Goal: Task Accomplishment & Management: Use online tool/utility

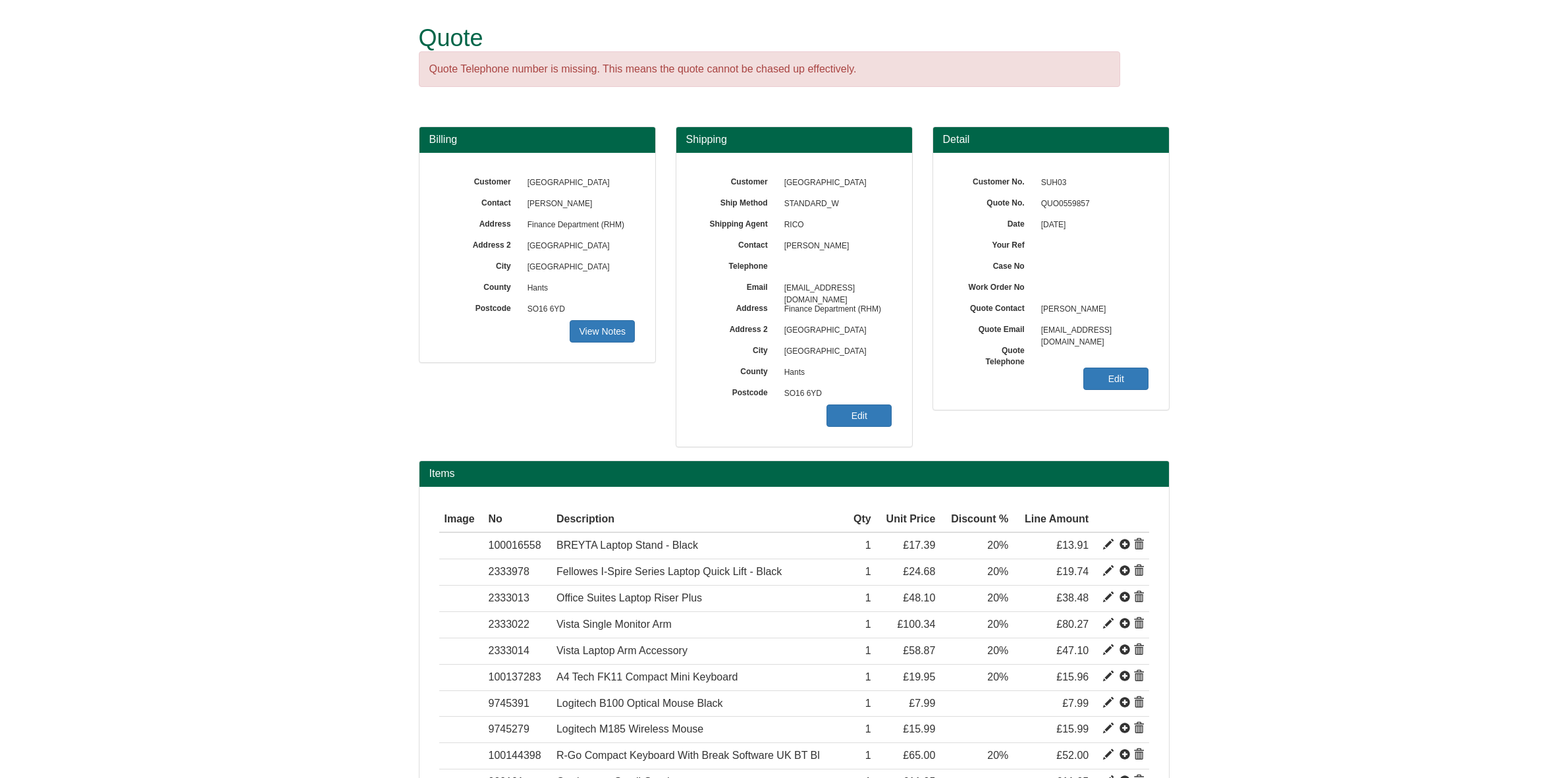
scroll to position [129, 0]
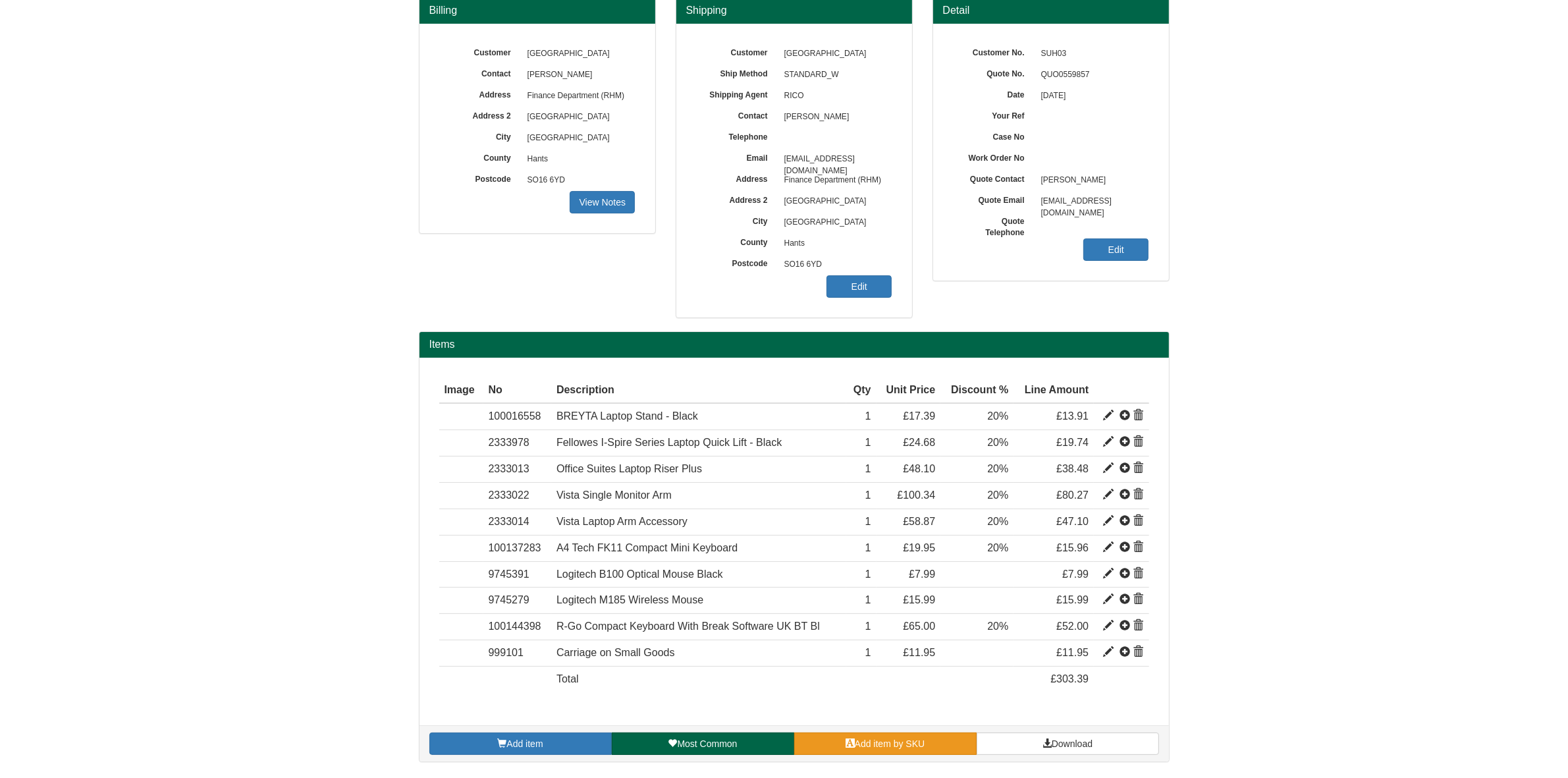
click at [847, 745] on span at bounding box center [850, 743] width 9 height 9
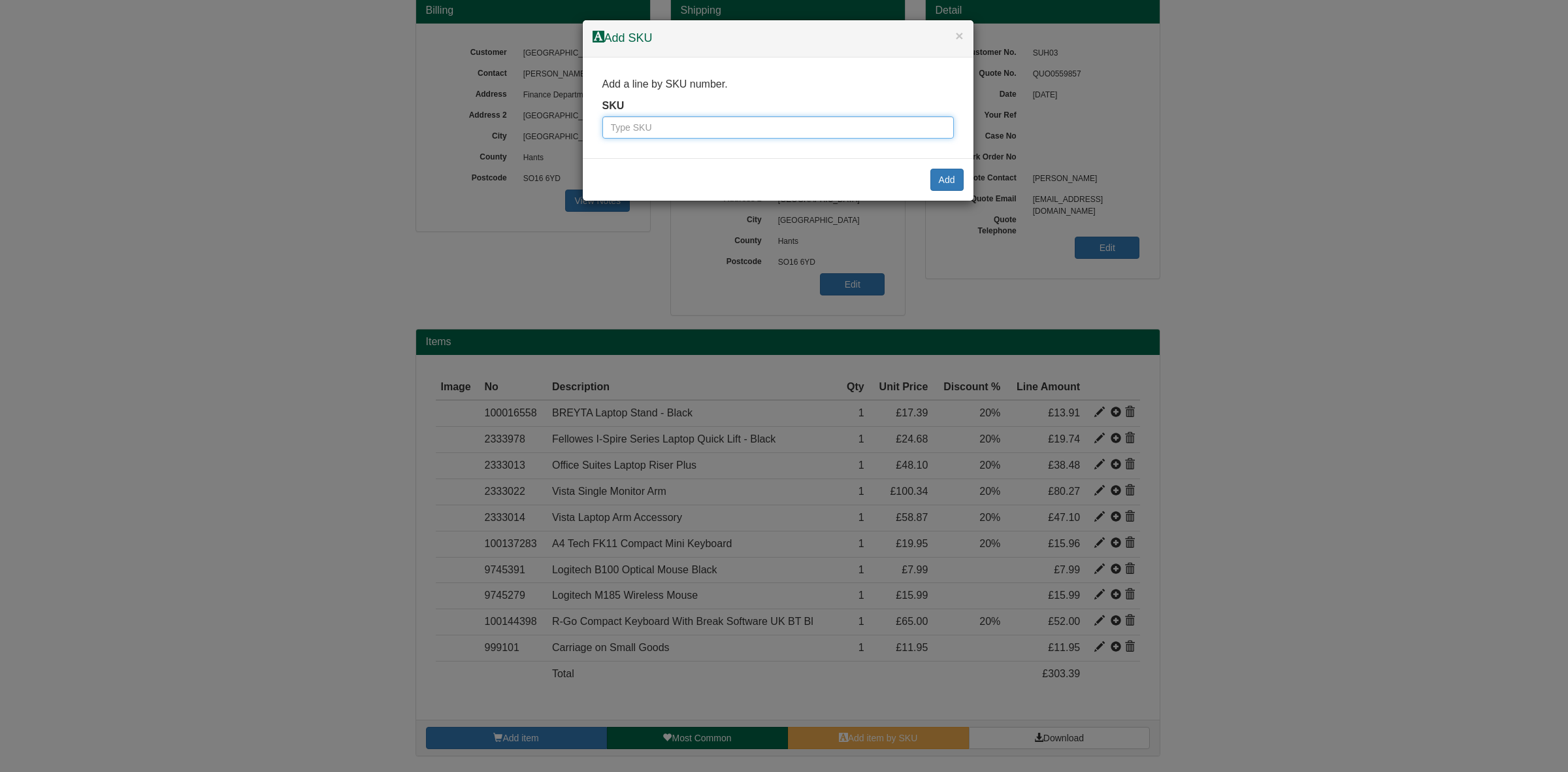
click at [677, 118] on input "text" at bounding box center [778, 127] width 351 height 23
type input "3808707"
click at [951, 185] on button "Add" at bounding box center [946, 179] width 33 height 23
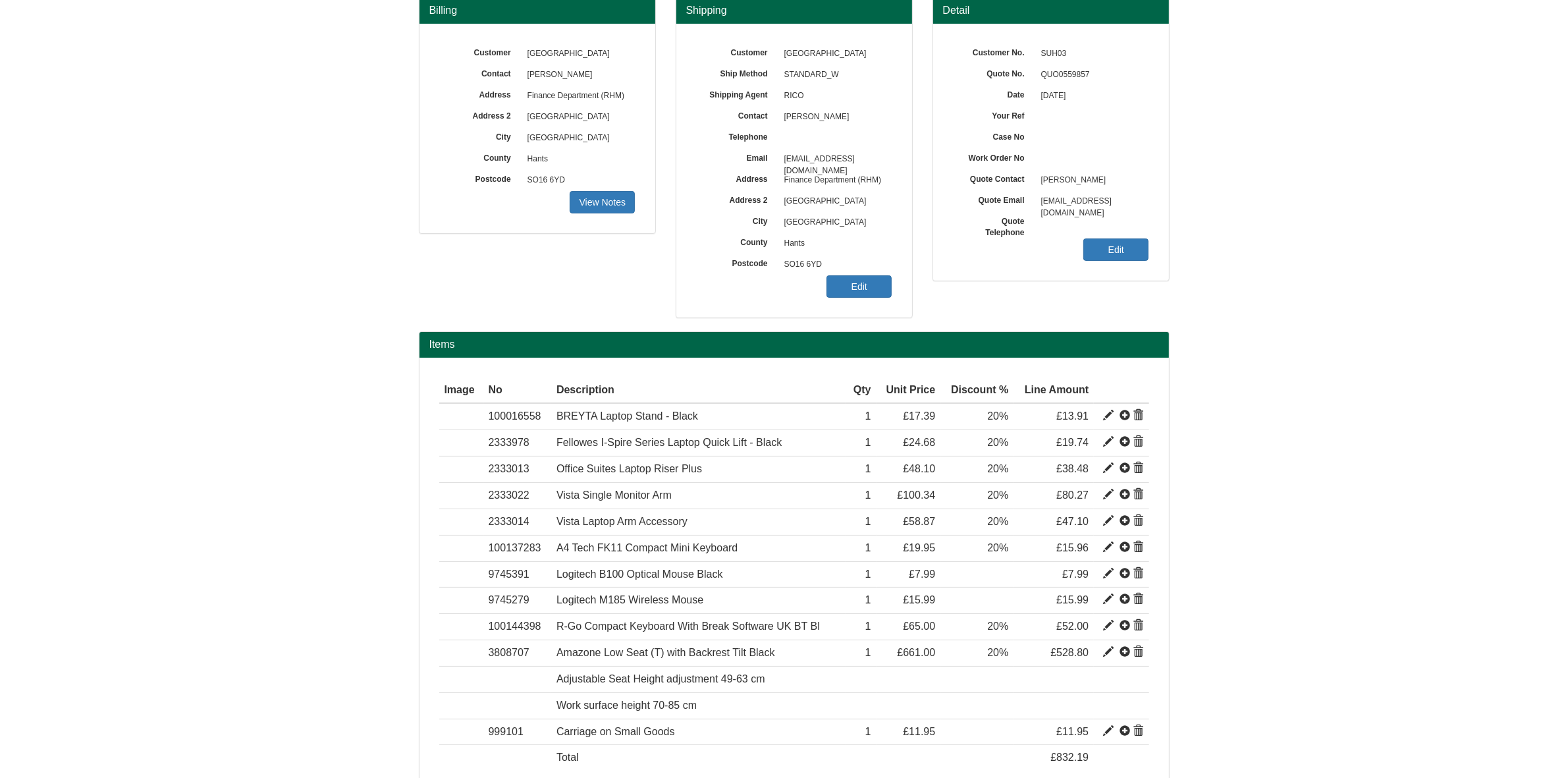
scroll to position [208, 0]
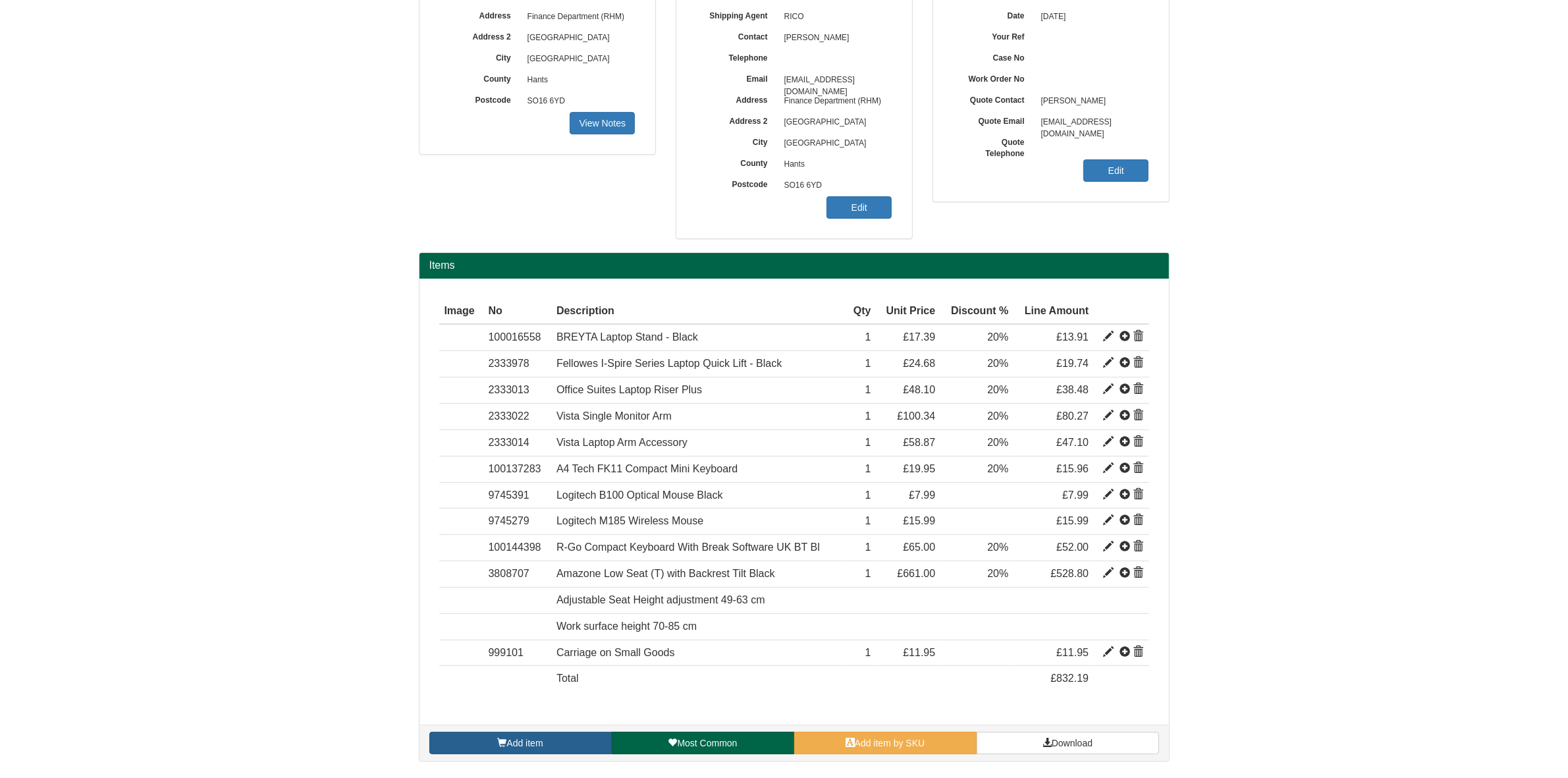
click at [482, 737] on link "Add item" at bounding box center [520, 743] width 182 height 23
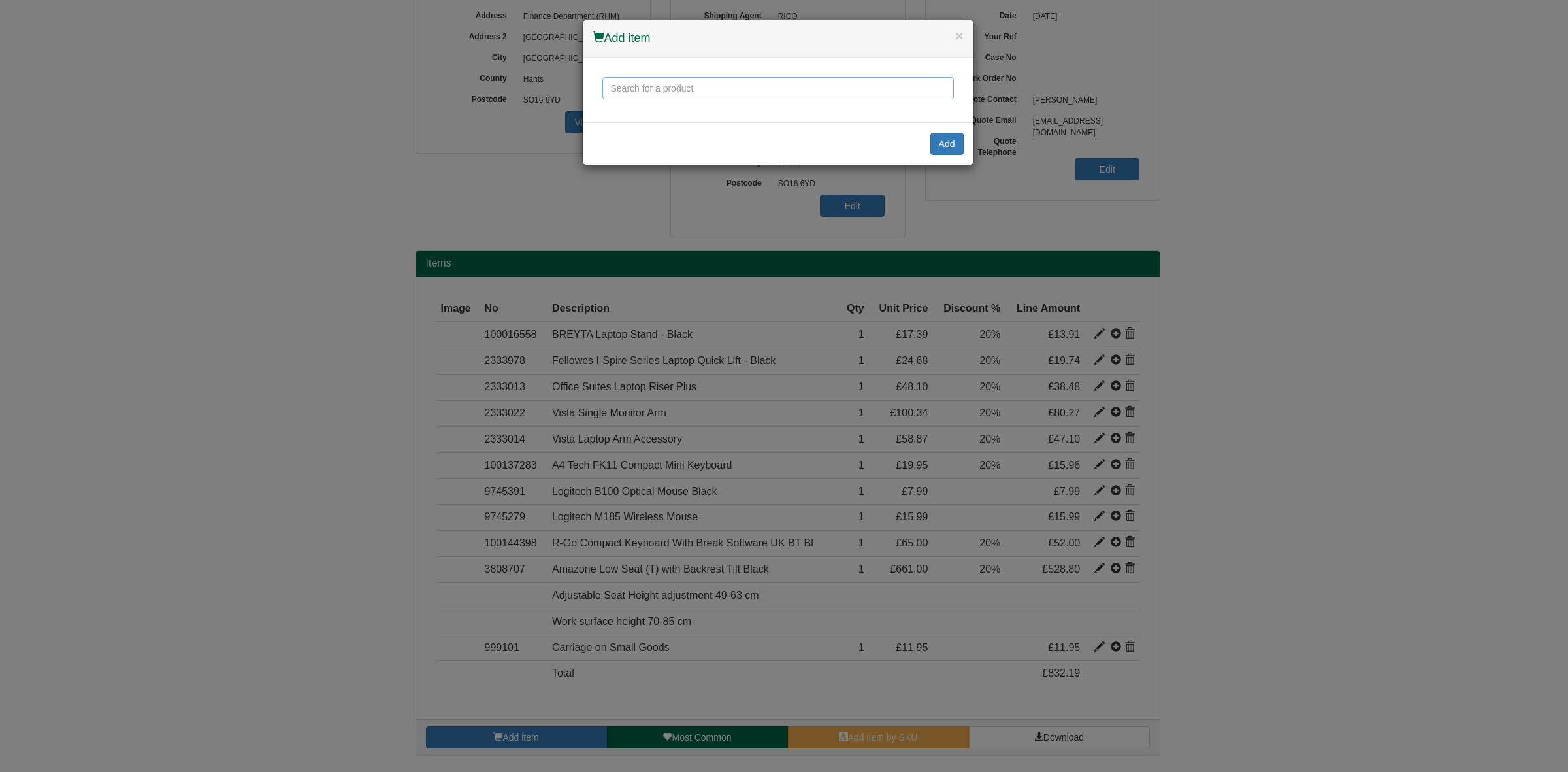
click at [732, 86] on input "text" at bounding box center [778, 88] width 351 height 23
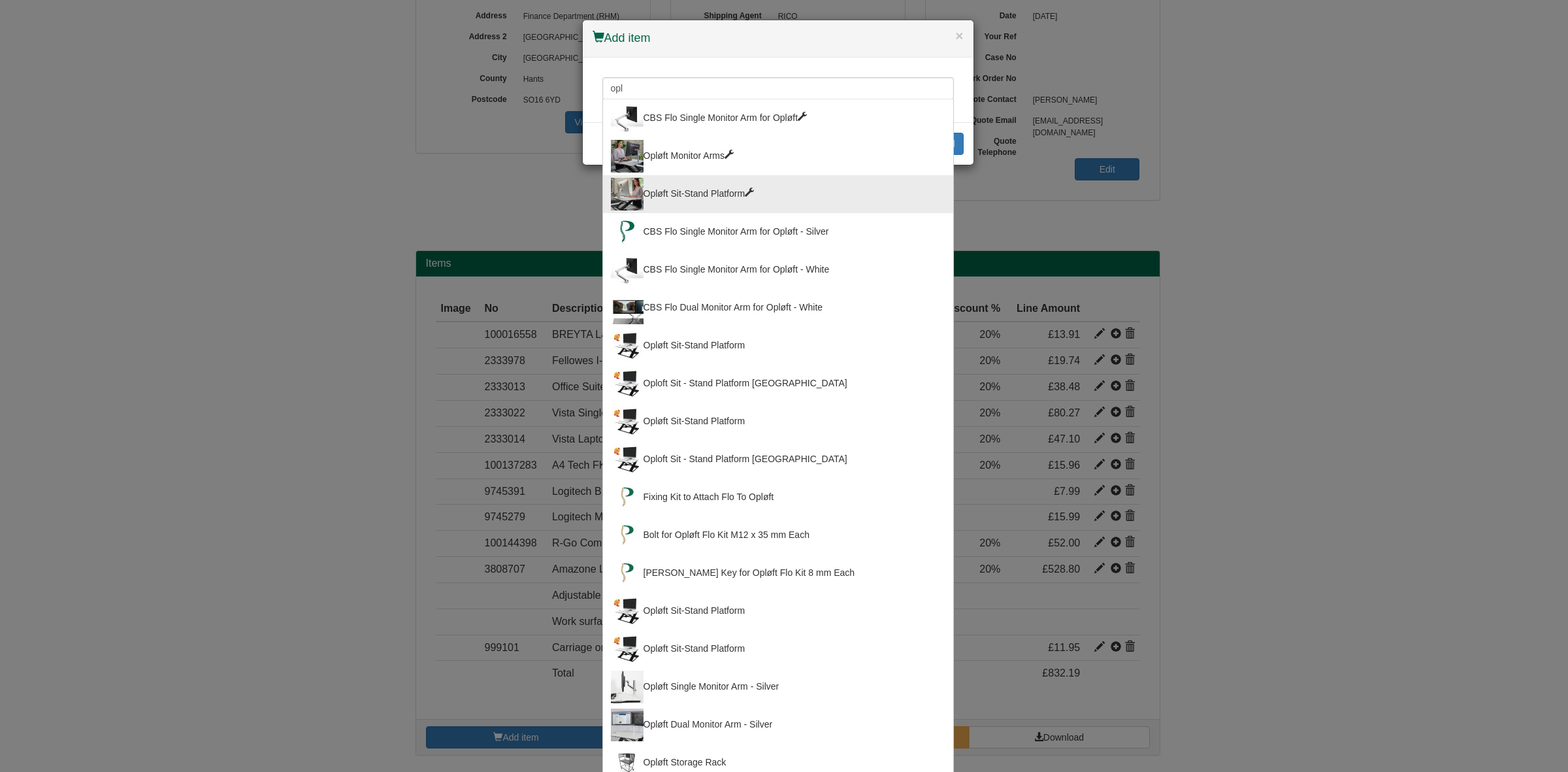
click at [768, 178] on div "Opløft Sit-Stand Platform" at bounding box center [778, 194] width 334 height 33
type input "Opløft Sit-Stand Platform"
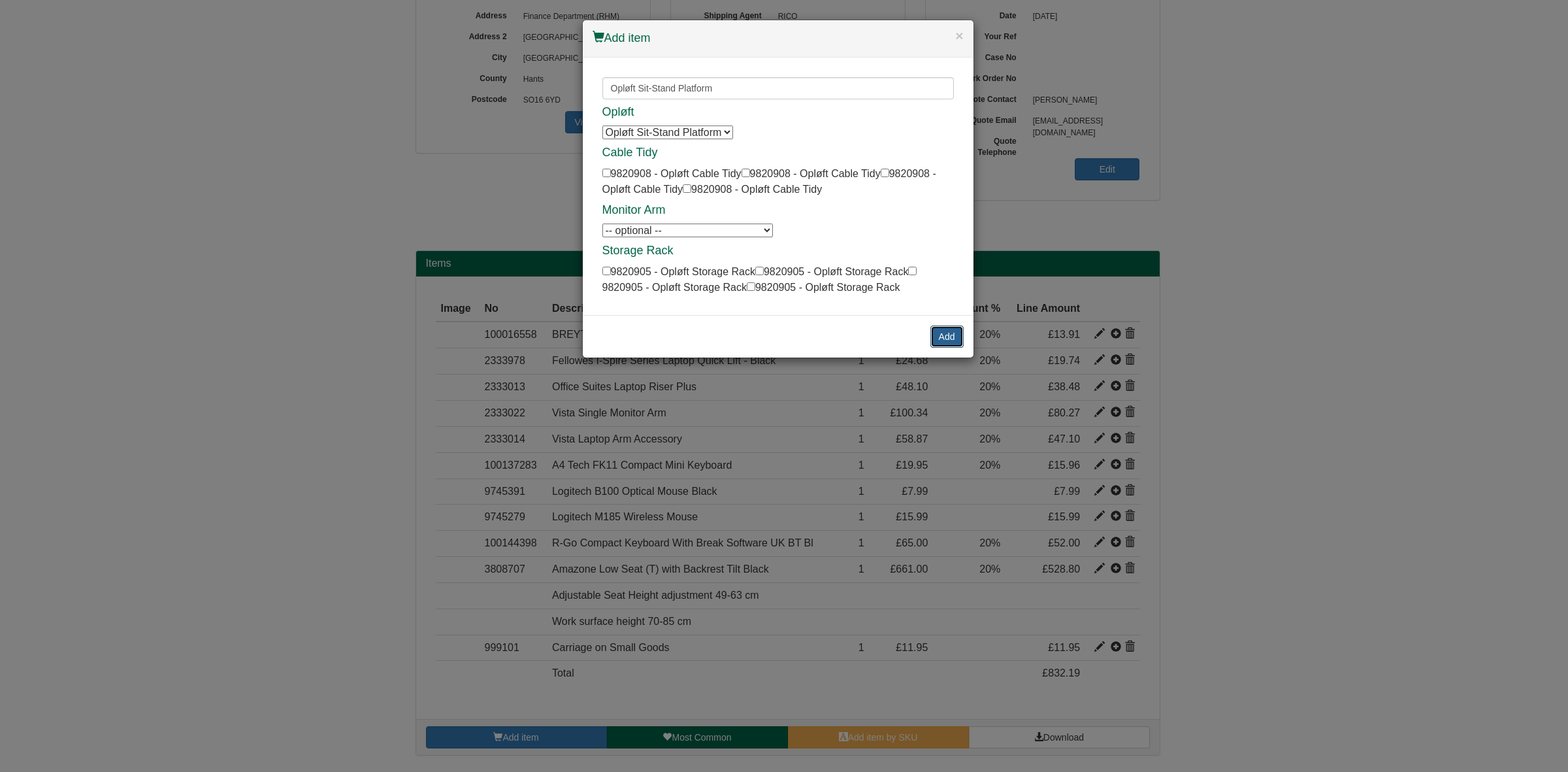
click at [938, 331] on button "Add" at bounding box center [946, 336] width 33 height 23
